Goal: Feedback & Contribution: Leave review/rating

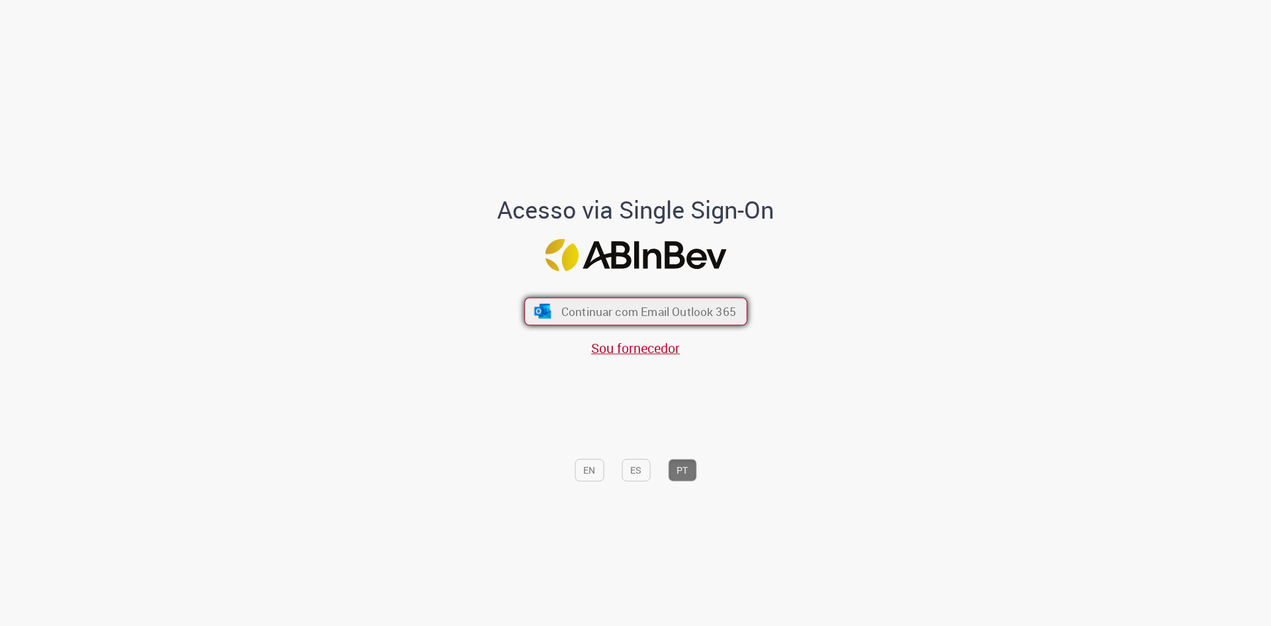
click at [561, 315] on span "Continuar com Email Outlook 365" at bounding box center [648, 311] width 175 height 15
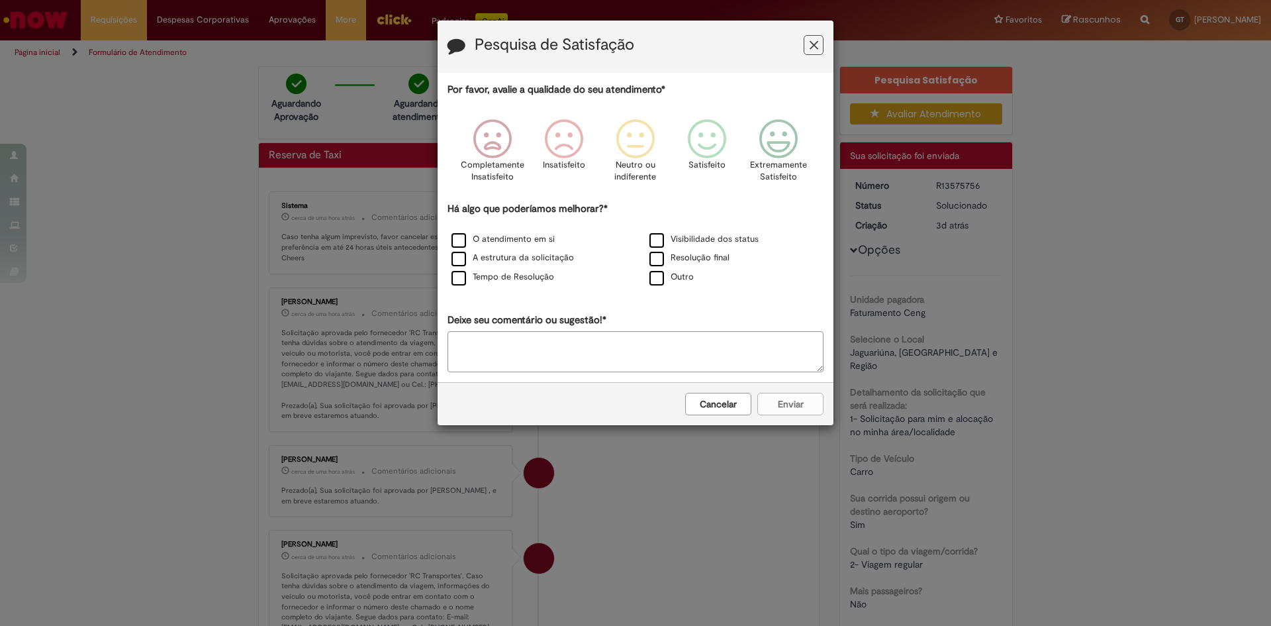
click at [813, 48] on icon "Feedback" at bounding box center [814, 45] width 9 height 14
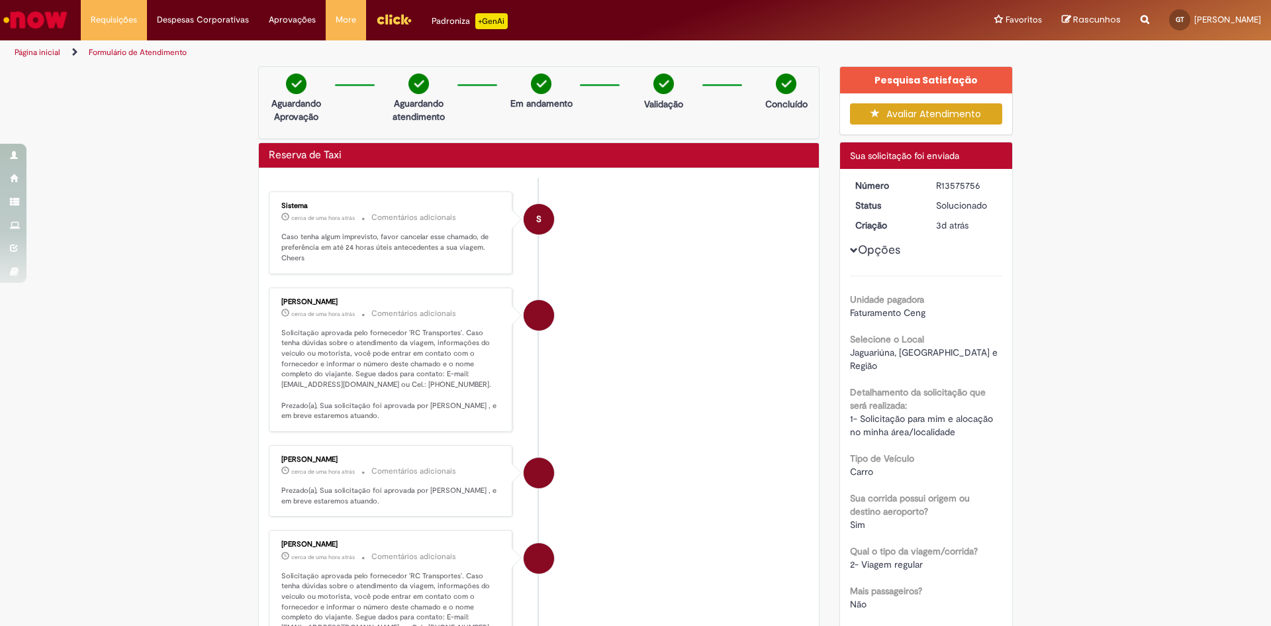
click at [909, 113] on button "Avaliar Atendimento" at bounding box center [926, 113] width 153 height 21
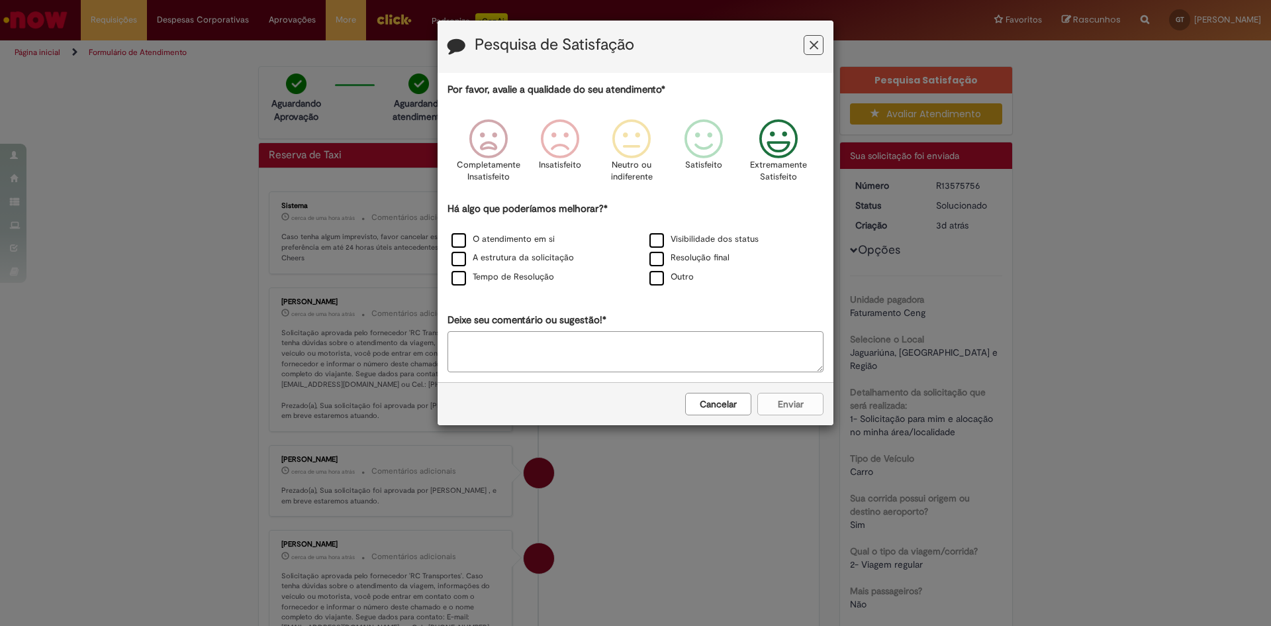
click at [788, 146] on icon "Feedback" at bounding box center [779, 139] width 50 height 40
click at [776, 406] on div "Cancelar Enviar" at bounding box center [636, 403] width 396 height 43
click at [475, 234] on label "O atendimento em si" at bounding box center [503, 239] width 103 height 13
click at [801, 395] on button "Enviar" at bounding box center [790, 404] width 66 height 23
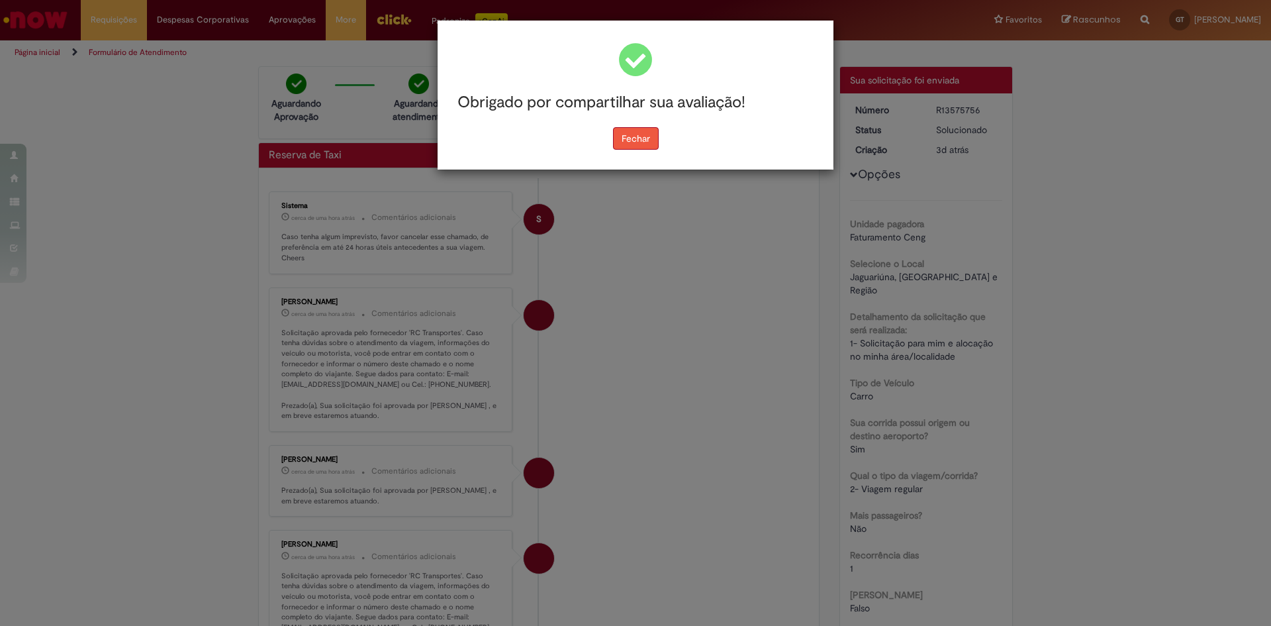
click at [630, 140] on button "Fechar" at bounding box center [636, 138] width 46 height 23
